Goal: Task Accomplishment & Management: Use online tool/utility

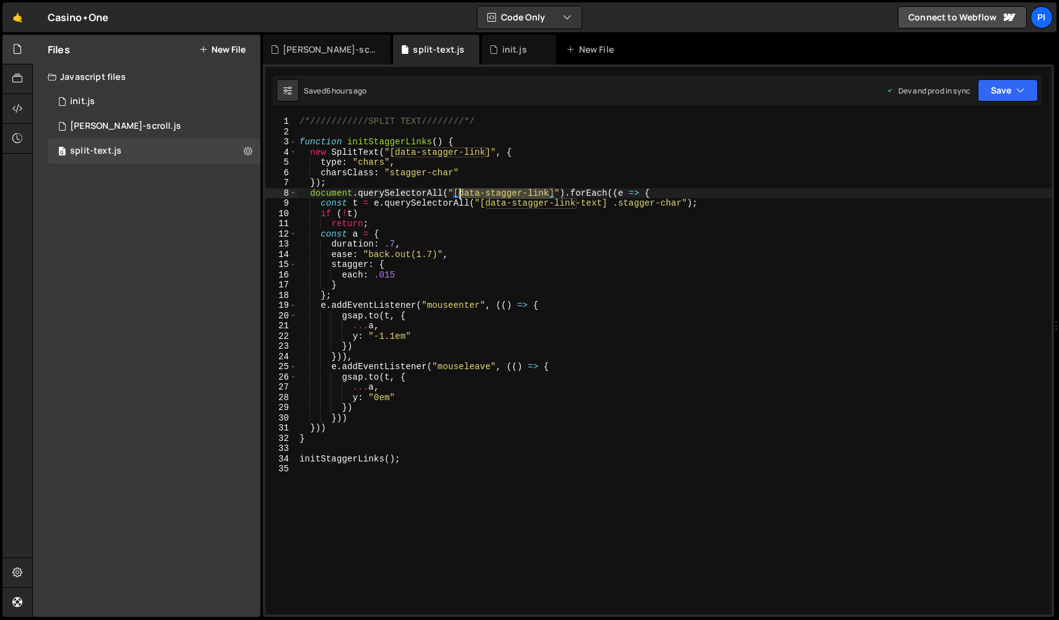
drag, startPoint x: 550, startPoint y: 192, endPoint x: 460, endPoint y: 192, distance: 89.9
click at [460, 192] on div "/*///////////SPLIT TEXT////////*/ function initStaggerLinks ( ) { new SplitText…" at bounding box center [674, 376] width 754 height 519
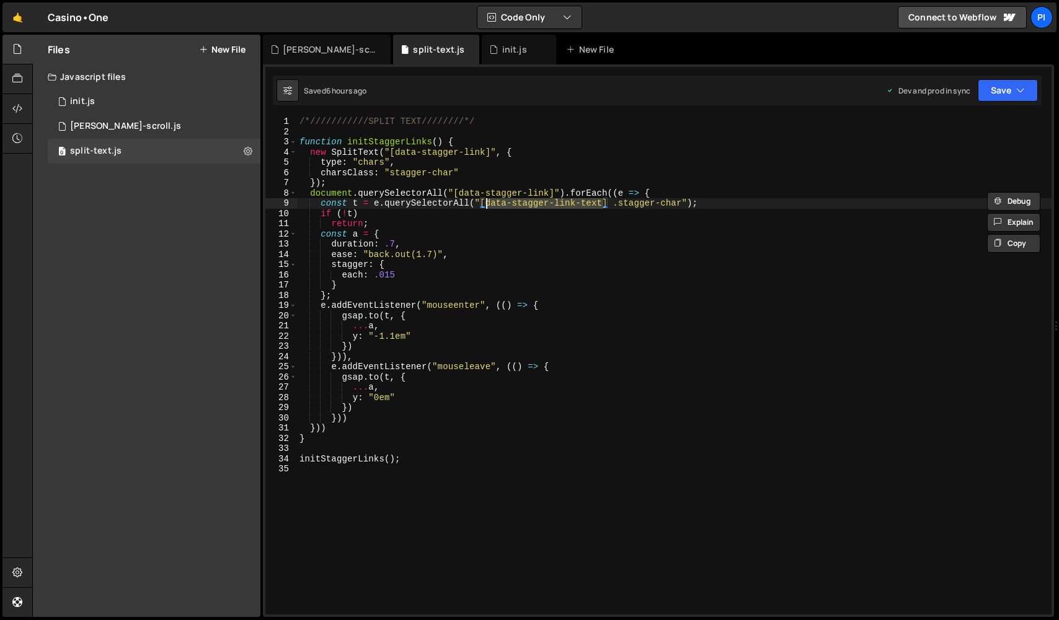
type textarea "const t = e.querySelectorAll("[data-stagger-link-text] .stagger-char");"
drag, startPoint x: 604, startPoint y: 204, endPoint x: 487, endPoint y: 204, distance: 117.1
click at [487, 204] on div "/*///////////SPLIT TEXT////////*/ function initStaggerLinks ( ) { new SplitText…" at bounding box center [674, 376] width 754 height 519
click at [21, 23] on link "🤙" at bounding box center [17, 17] width 30 height 30
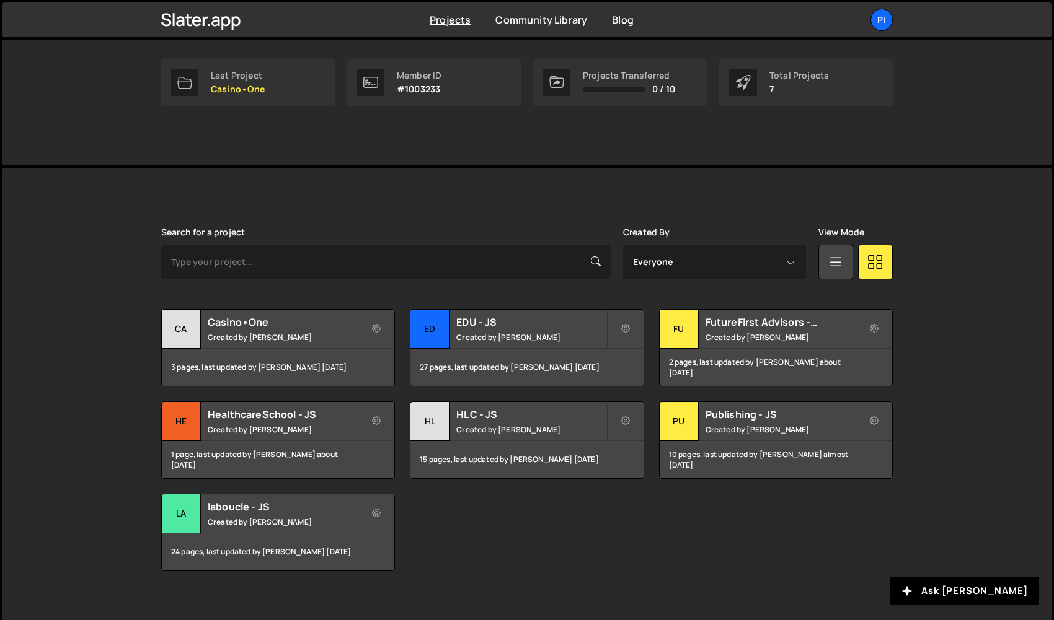
scroll to position [202, 0]
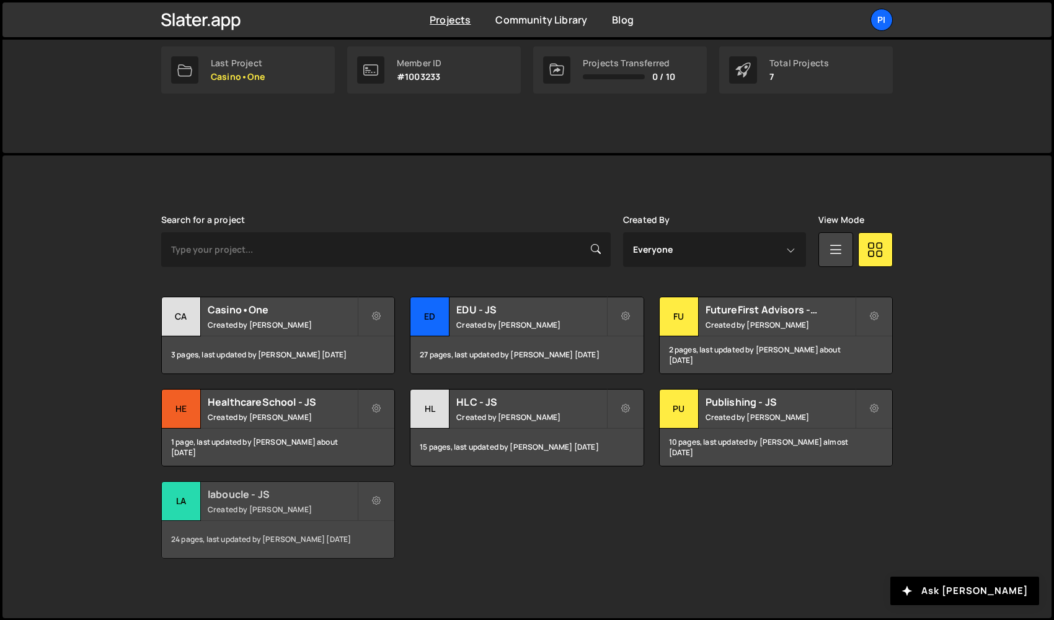
click at [187, 495] on div "la" at bounding box center [181, 501] width 39 height 39
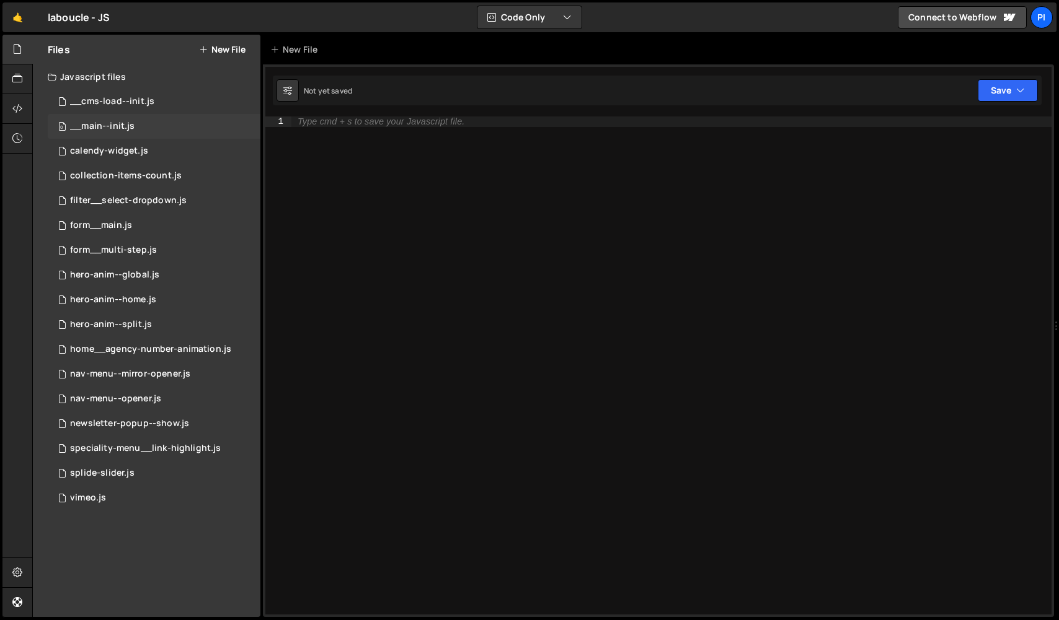
click at [138, 123] on div "0 __main--init.js 0" at bounding box center [154, 126] width 213 height 25
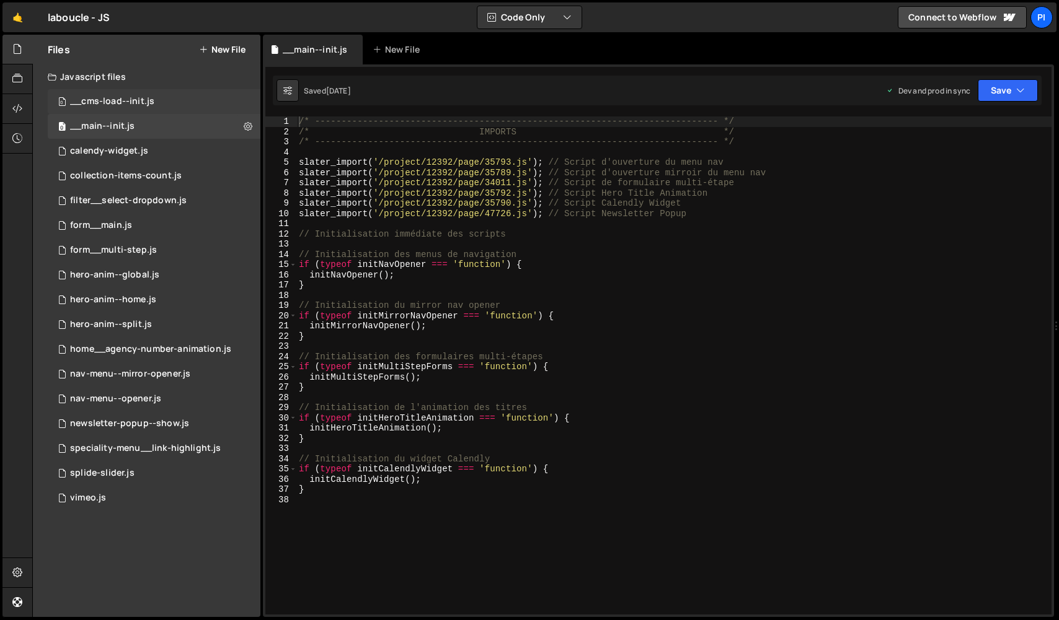
scroll to position [2761, 0]
click at [133, 100] on div "__cms-load--init.js" at bounding box center [112, 101] width 84 height 11
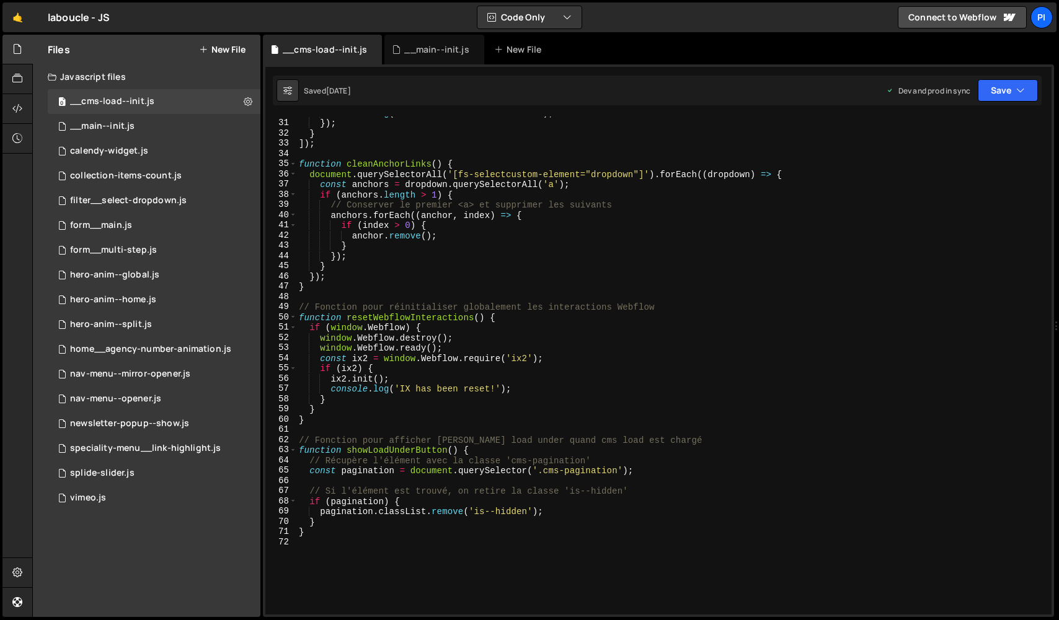
scroll to position [320, 0]
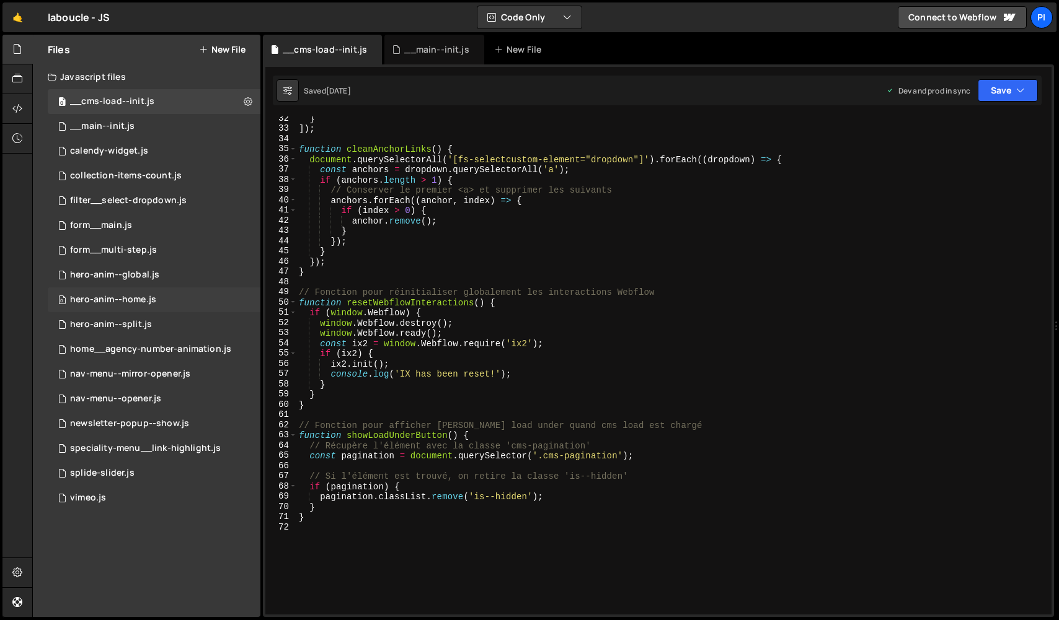
click at [152, 305] on div "hero-anim--home.js" at bounding box center [113, 299] width 86 height 11
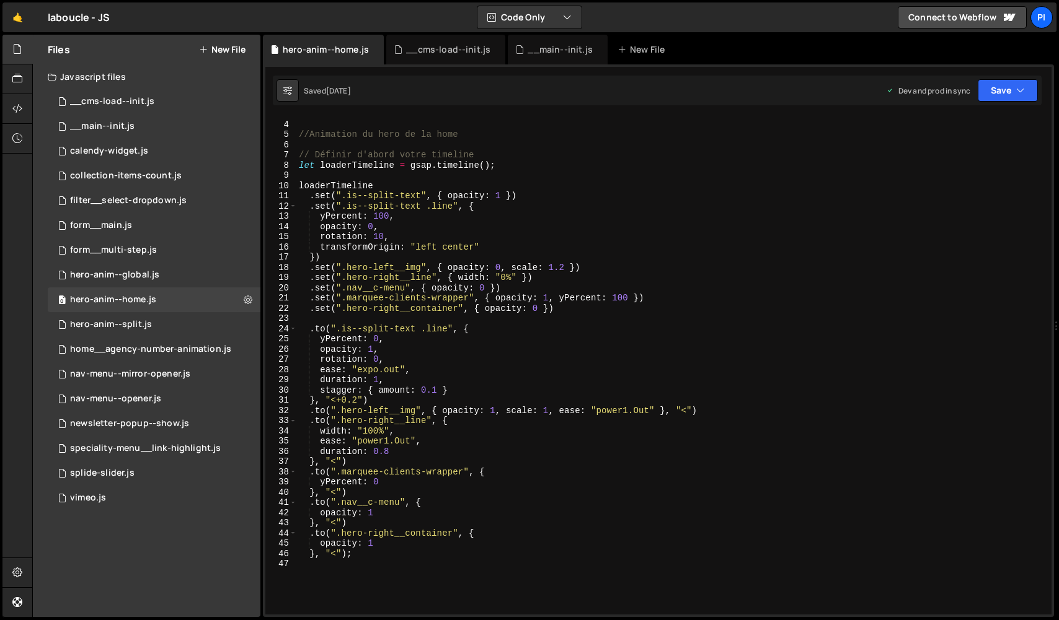
scroll to position [6, 0]
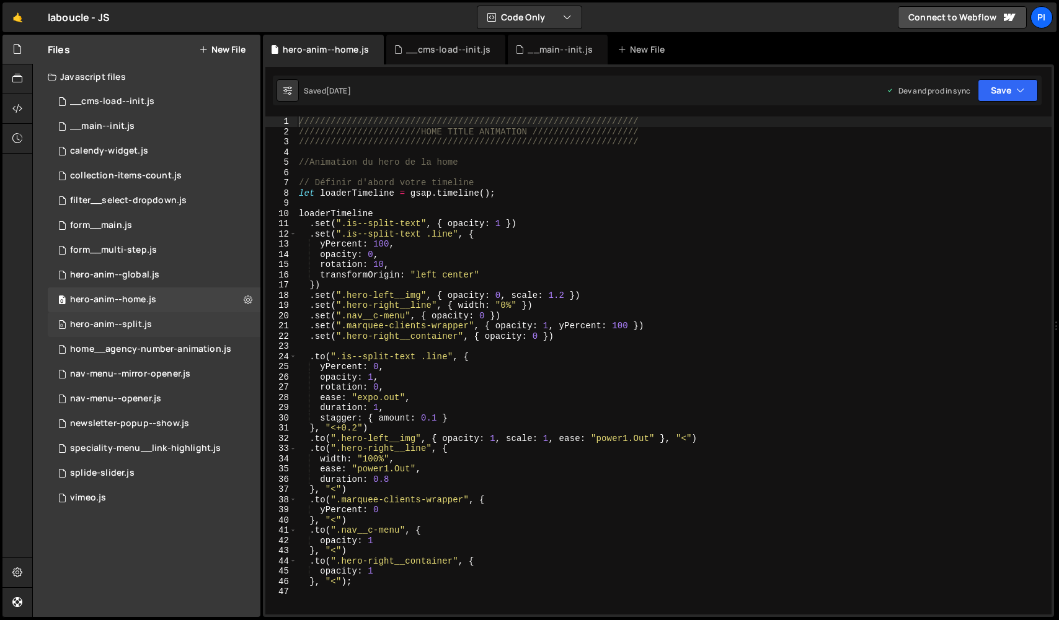
click at [165, 324] on div "0 hero-anim--split.js 0" at bounding box center [154, 324] width 213 height 25
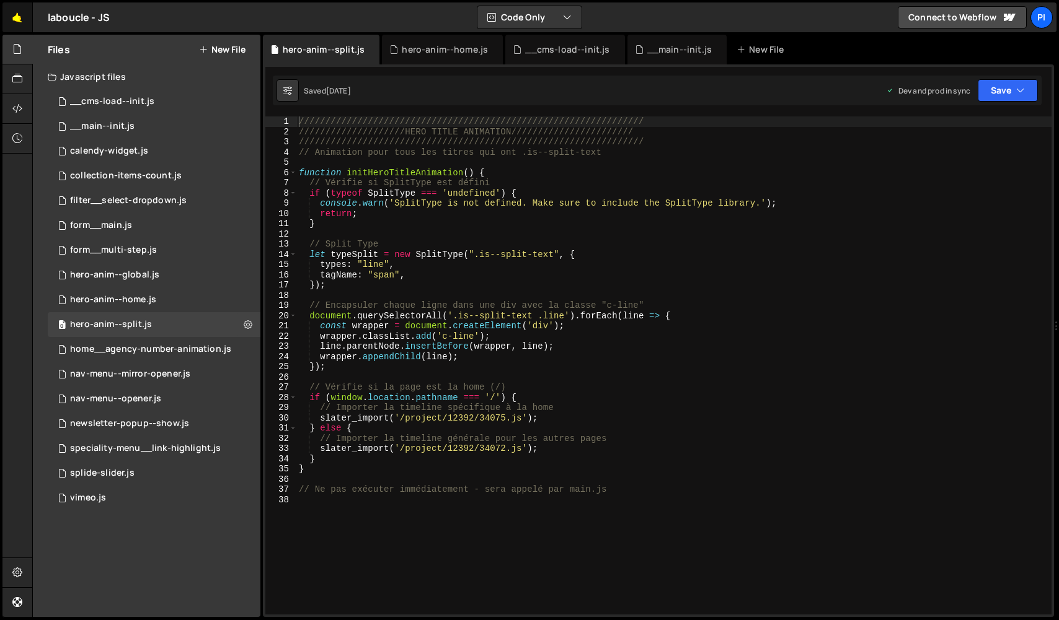
click at [15, 21] on link "🤙" at bounding box center [17, 17] width 30 height 30
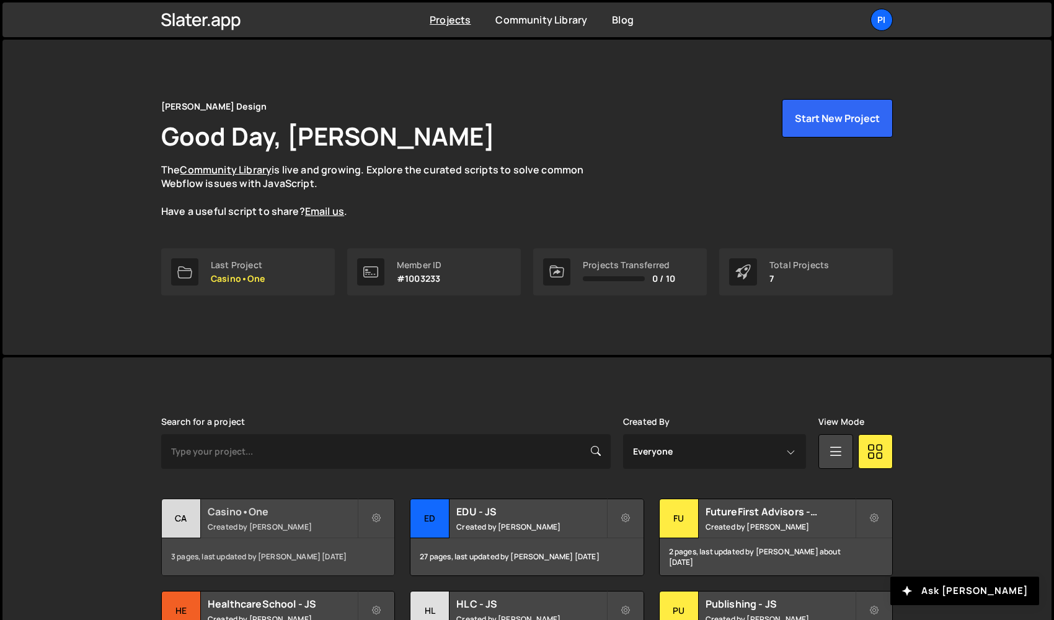
click at [185, 510] on div "Ca" at bounding box center [181, 519] width 39 height 39
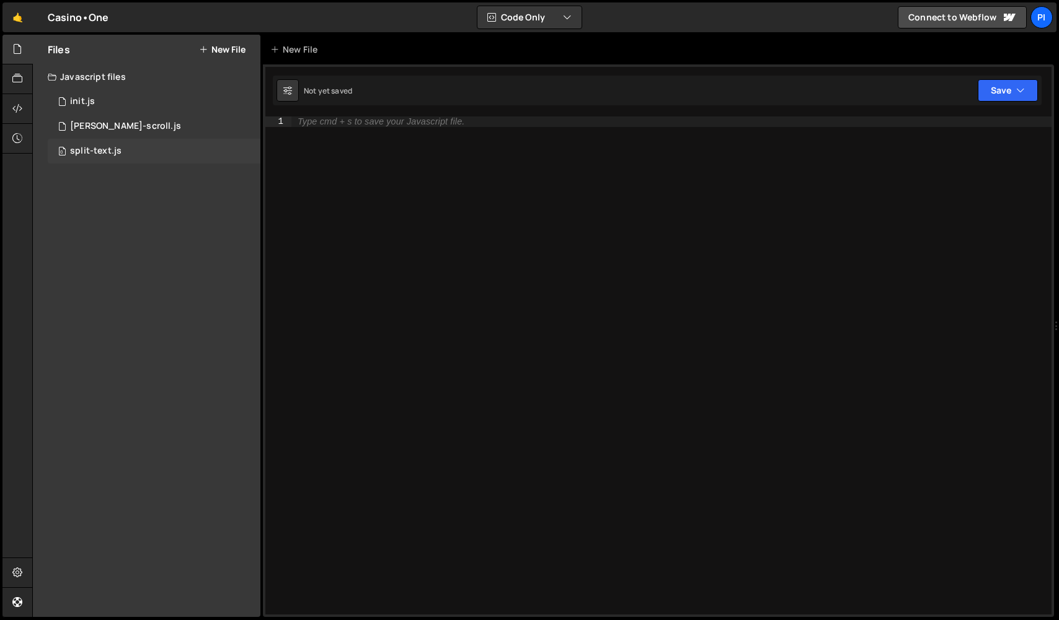
click at [99, 152] on div "split-text.js" at bounding box center [95, 151] width 51 height 11
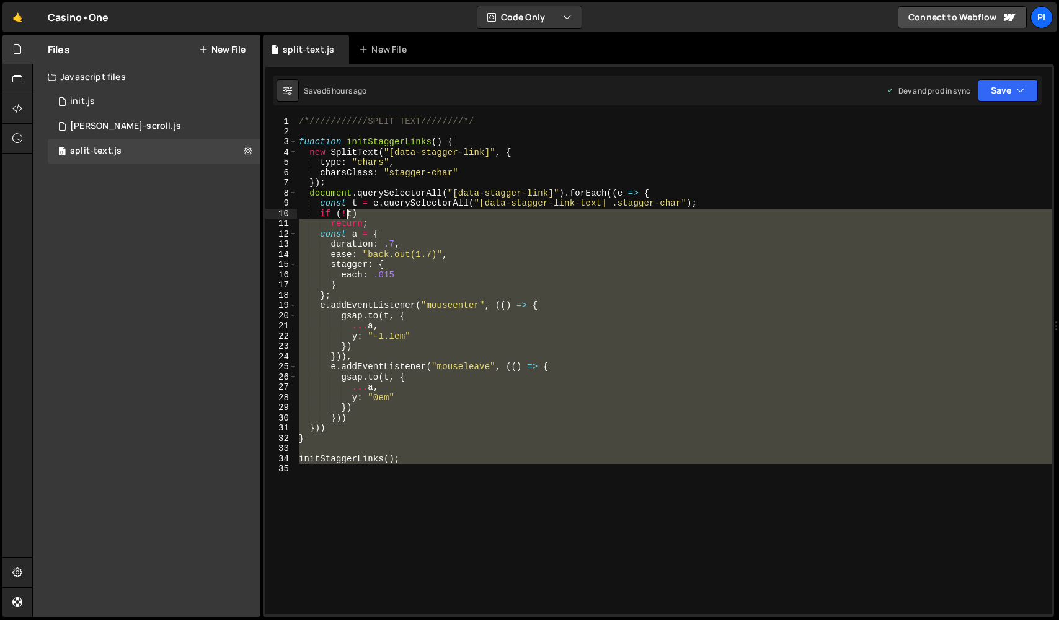
drag, startPoint x: 426, startPoint y: 474, endPoint x: 345, endPoint y: 212, distance: 274.5
click at [345, 212] on div "/*///////////SPLIT TEXT////////*/ function initStaggerLinks ( ) { new SplitText…" at bounding box center [673, 376] width 755 height 519
click at [483, 288] on div "/*///////////SPLIT TEXT////////*/ function initStaggerLinks ( ) { new SplitText…" at bounding box center [673, 366] width 755 height 498
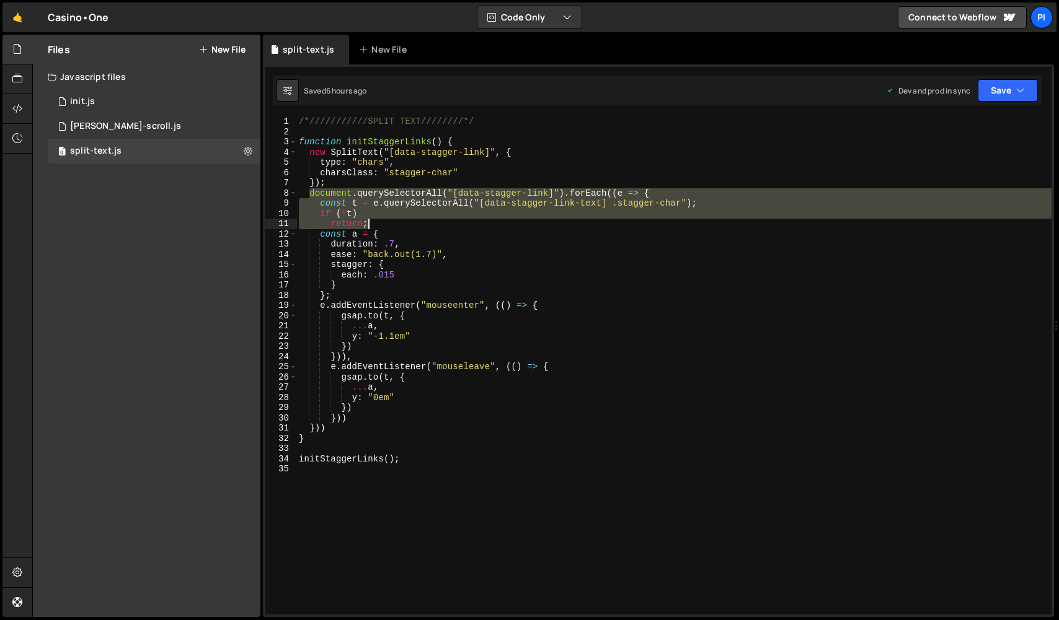
drag, startPoint x: 309, startPoint y: 190, endPoint x: 536, endPoint y: 227, distance: 229.3
click at [536, 227] on div "/*///////////SPLIT TEXT////////*/ function initStaggerLinks ( ) { new SplitText…" at bounding box center [673, 376] width 755 height 519
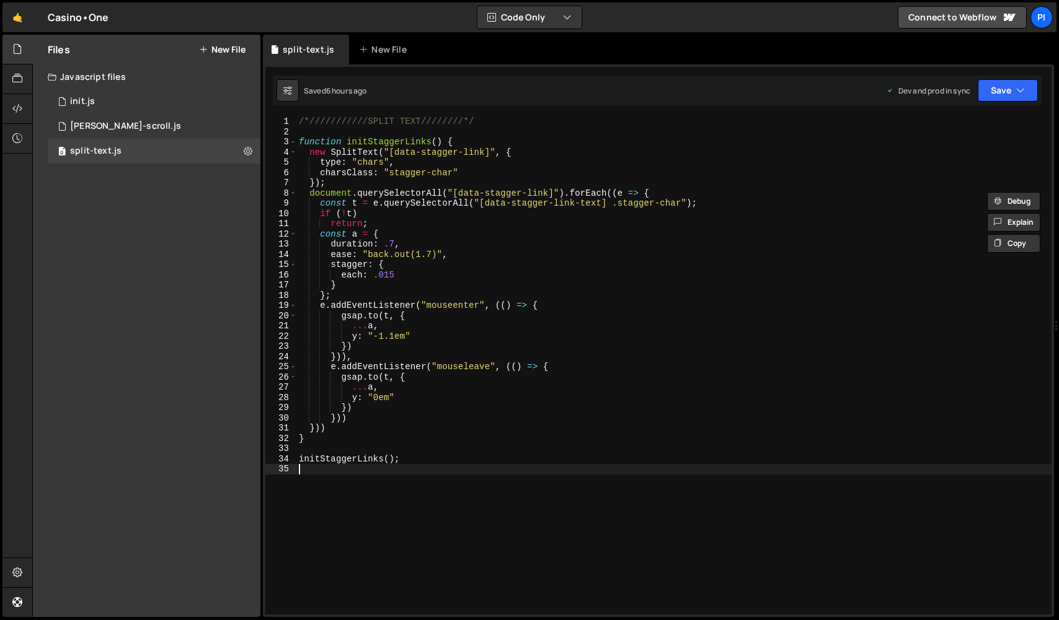
drag, startPoint x: 405, startPoint y: 495, endPoint x: 214, endPoint y: 75, distance: 461.3
click at [214, 75] on div "Files New File Javascript files 0 init.js 0 0 [PERSON_NAME]-scroll.js 0 0 split…" at bounding box center [545, 326] width 1026 height 583
type textarea "/*///////////SPLIT TEXT////////*/"
